Goal: Transaction & Acquisition: Purchase product/service

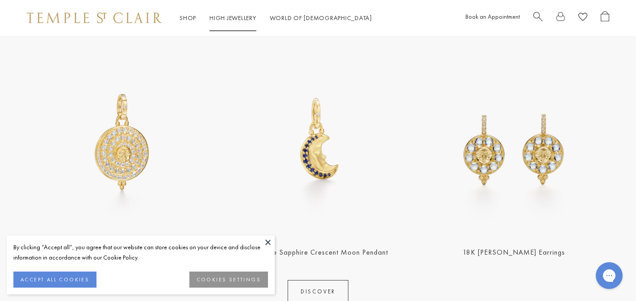
scroll to position [411, 0]
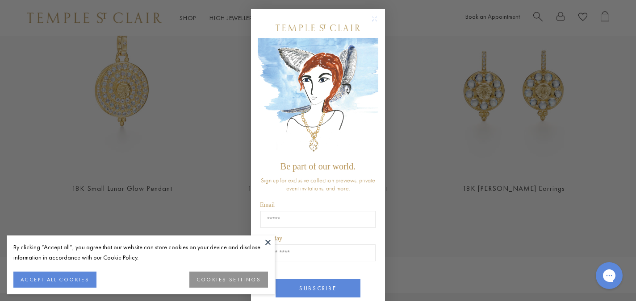
click at [374, 22] on circle "Close dialog" at bounding box center [374, 19] width 11 height 11
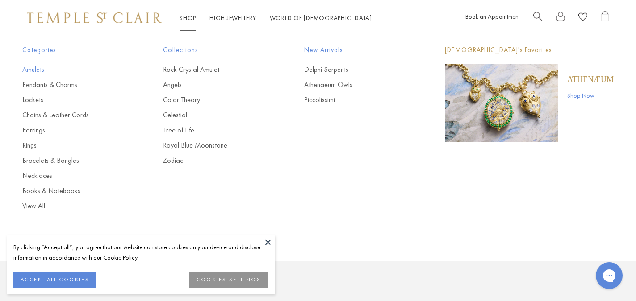
scroll to position [444, 0]
click at [40, 175] on link "Necklaces" at bounding box center [74, 176] width 105 height 10
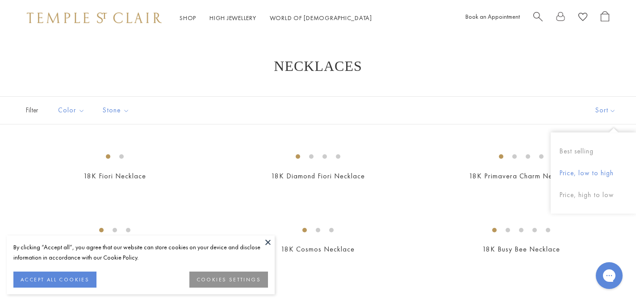
click at [578, 175] on button "Price, low to high" at bounding box center [592, 174] width 85 height 22
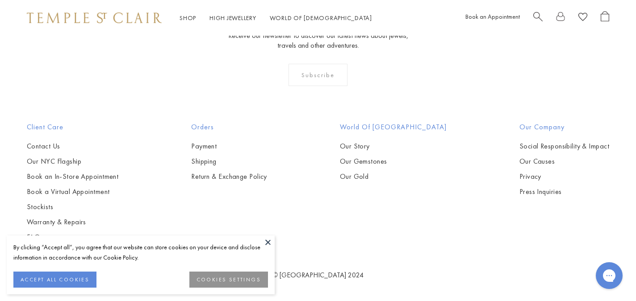
scroll to position [2562, 0]
